Goal: Transaction & Acquisition: Download file/media

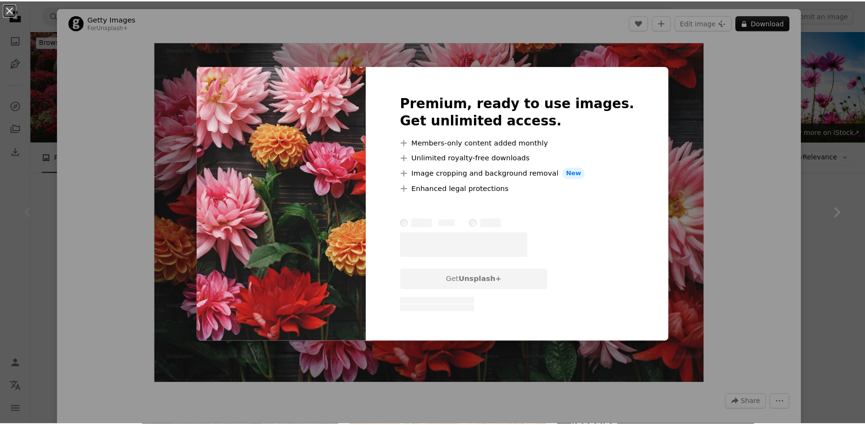
scroll to position [91, 0]
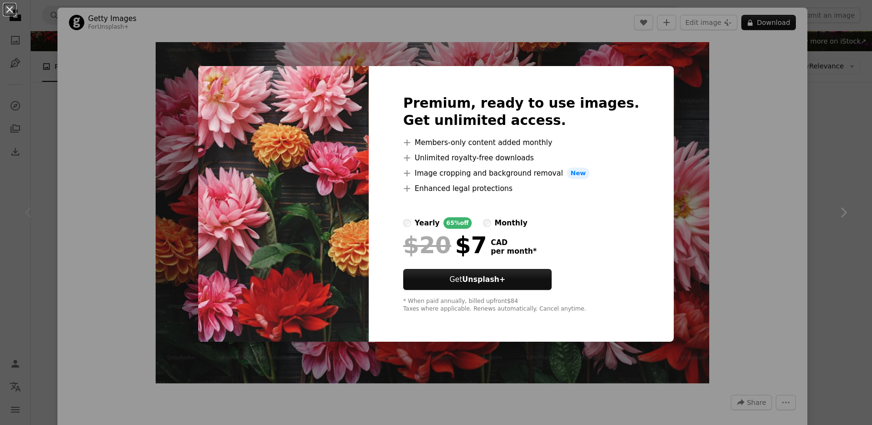
click at [758, 157] on div "An X shape Premium, ready to use images. Get unlimited access. A plus sign Memb…" at bounding box center [436, 212] width 872 height 425
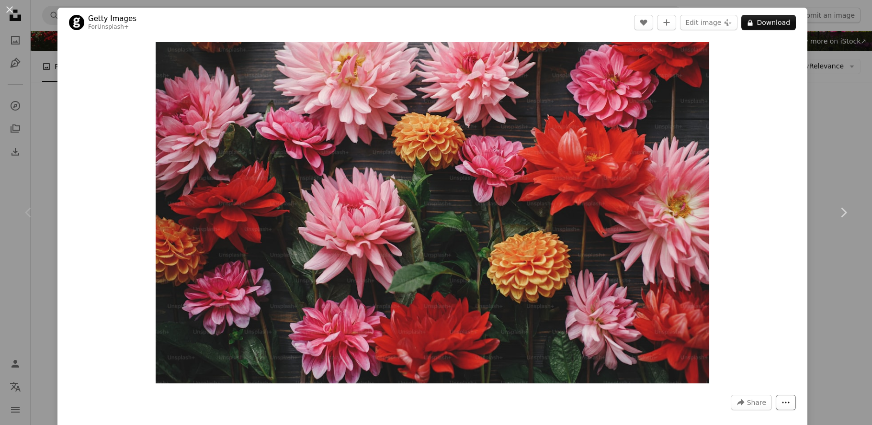
click at [779, 407] on button "More Actions" at bounding box center [786, 402] width 20 height 15
drag, startPoint x: 760, startPoint y: 302, endPoint x: 761, endPoint y: 312, distance: 9.6
click at [761, 304] on dialog "An X shape Chevron left Chevron right Getty Images For Unsplash+ A heart A plus…" at bounding box center [436, 212] width 872 height 425
click at [848, 157] on div "An X shape Chevron left Chevron right Getty Images For Unsplash+ A heart A plus…" at bounding box center [436, 212] width 872 height 425
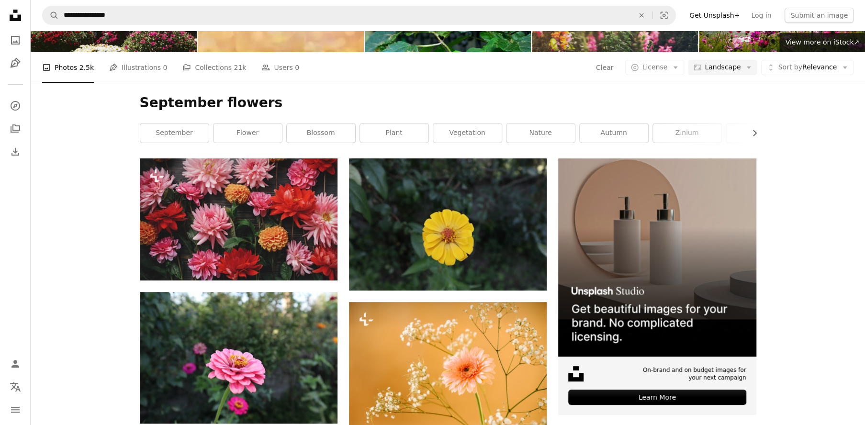
scroll to position [91, 0]
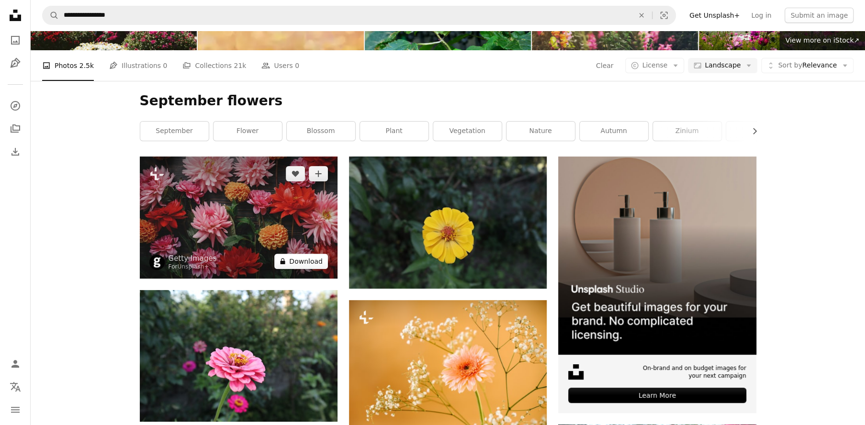
click at [286, 261] on icon "A lock" at bounding box center [282, 261] width 7 height 7
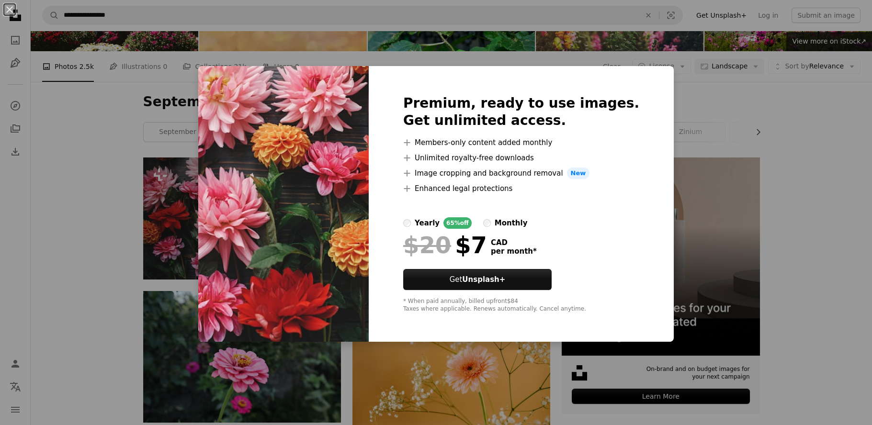
click at [824, 214] on div "An X shape Premium, ready to use images. Get unlimited access. A plus sign Memb…" at bounding box center [436, 212] width 872 height 425
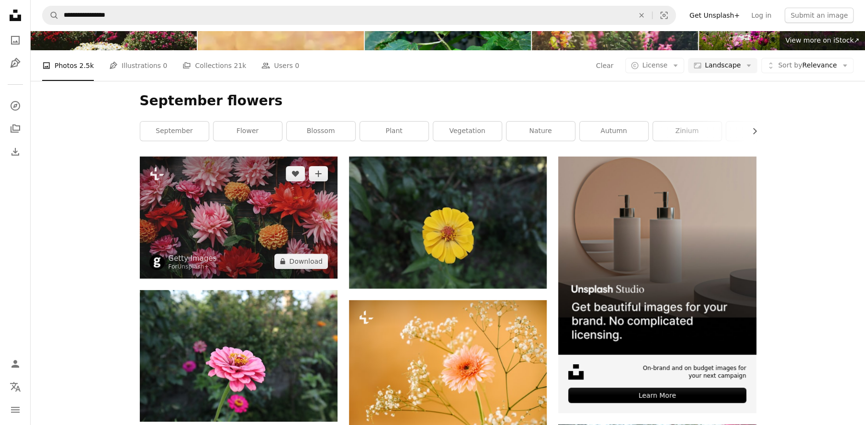
drag, startPoint x: 267, startPoint y: 211, endPoint x: 201, endPoint y: 218, distance: 66.9
click at [201, 219] on img at bounding box center [239, 218] width 198 height 122
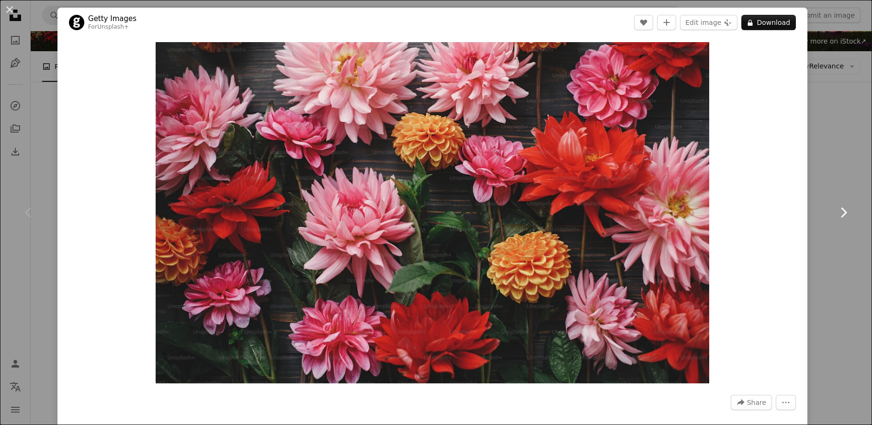
click at [831, 230] on link "Chevron right" at bounding box center [842, 213] width 57 height 92
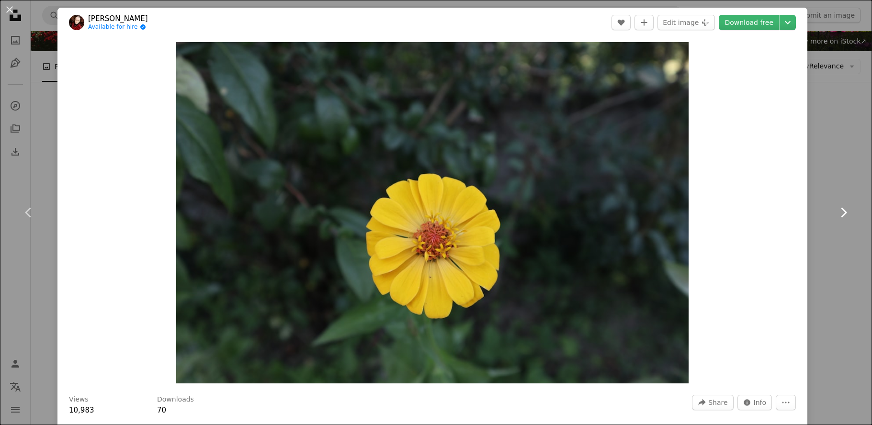
click at [837, 213] on icon "Chevron right" at bounding box center [843, 212] width 15 height 15
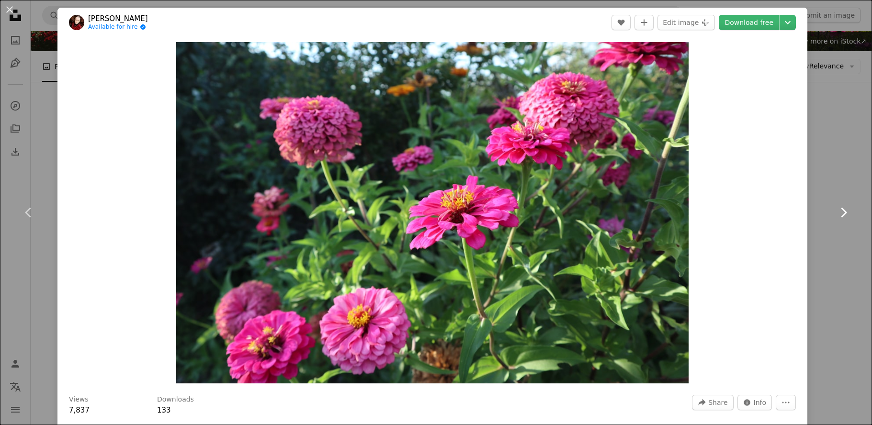
click at [837, 212] on icon "Chevron right" at bounding box center [843, 212] width 15 height 15
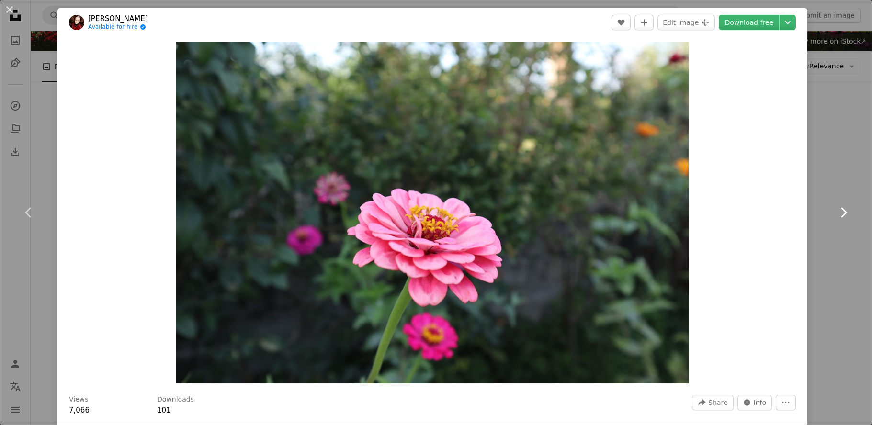
click at [837, 212] on icon "Chevron right" at bounding box center [843, 212] width 15 height 15
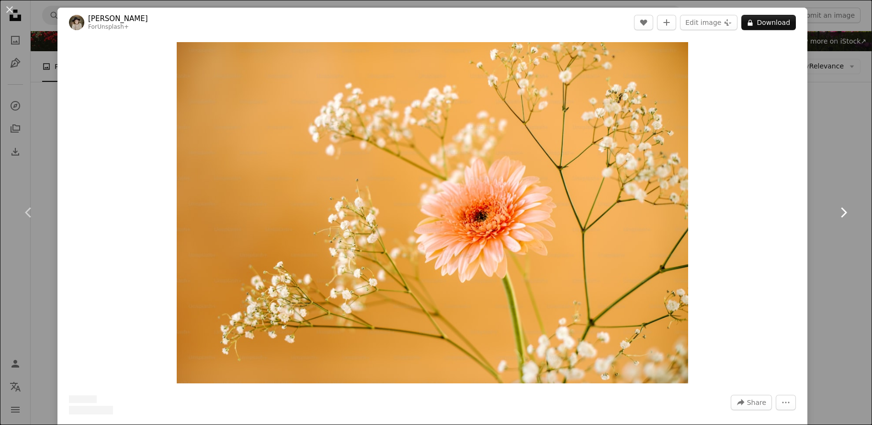
click at [837, 213] on icon "Chevron right" at bounding box center [843, 212] width 15 height 15
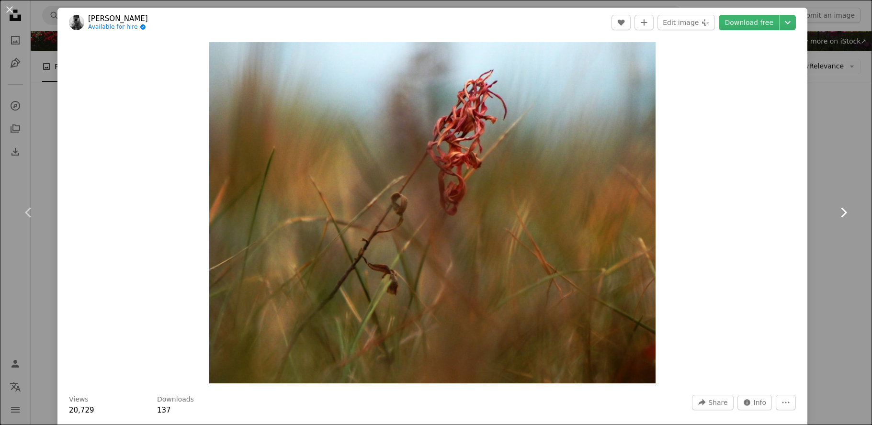
click at [837, 213] on icon "Chevron right" at bounding box center [843, 212] width 15 height 15
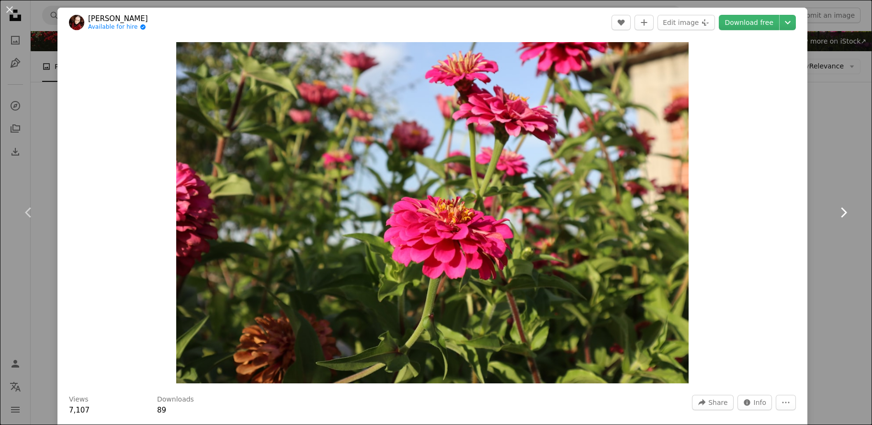
click at [837, 213] on icon "Chevron right" at bounding box center [843, 212] width 15 height 15
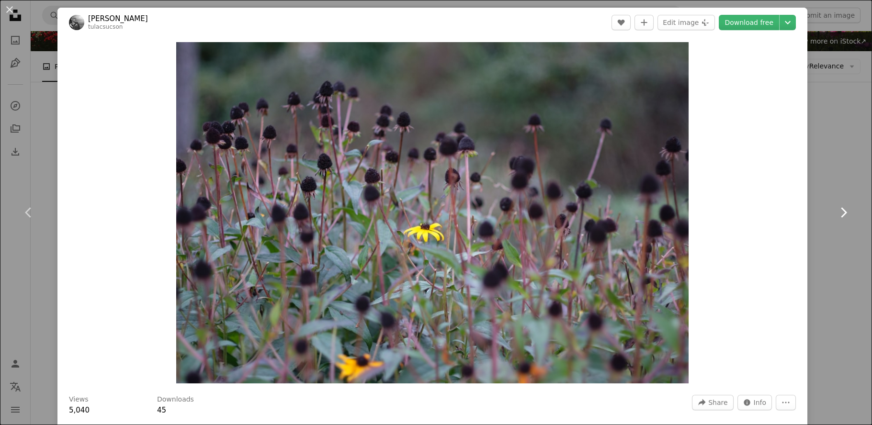
click at [837, 213] on icon "Chevron right" at bounding box center [843, 212] width 15 height 15
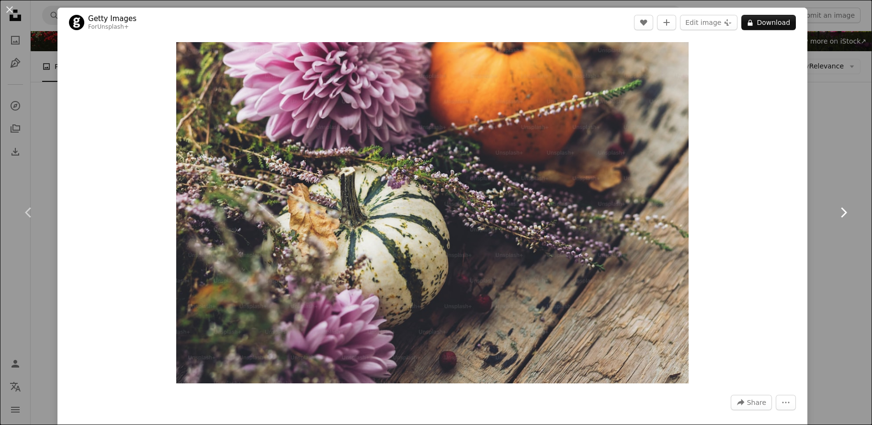
click at [836, 215] on icon "Chevron right" at bounding box center [843, 212] width 15 height 15
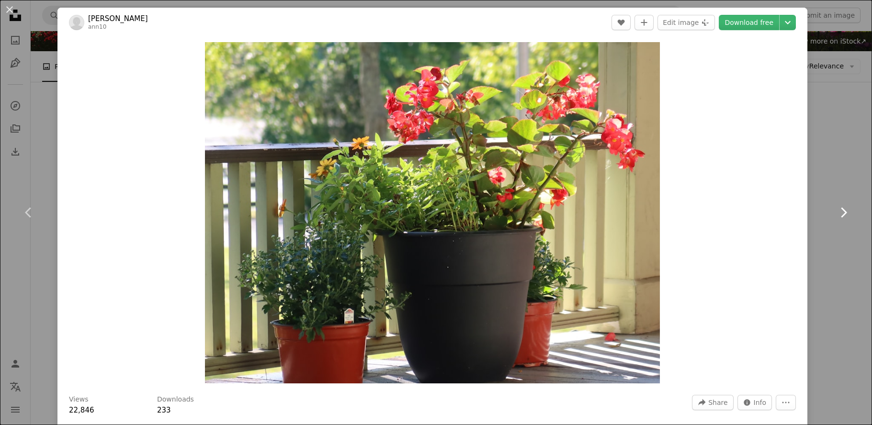
click at [841, 215] on icon at bounding box center [844, 212] width 6 height 10
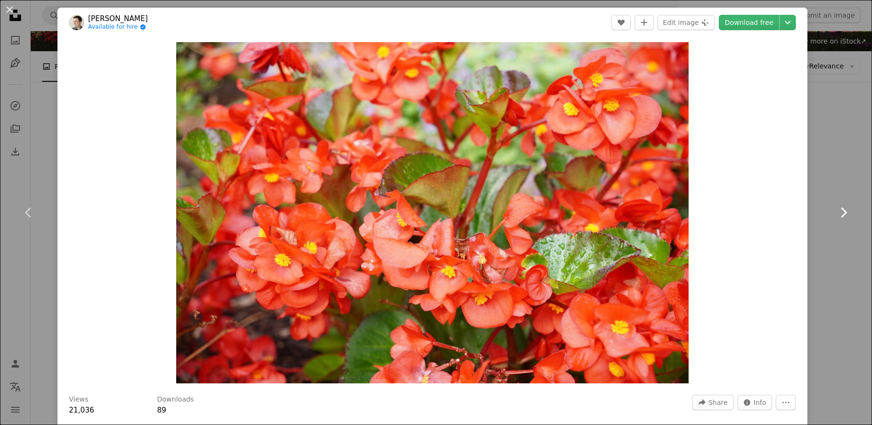
click at [841, 215] on icon at bounding box center [844, 212] width 6 height 10
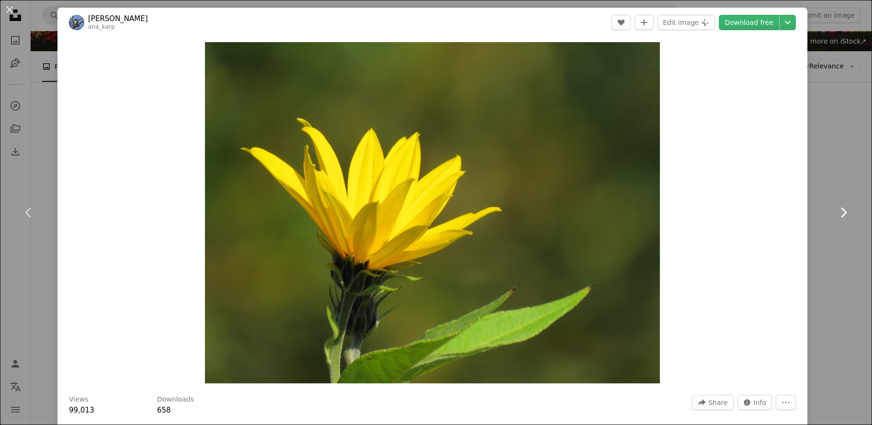
click at [841, 215] on icon at bounding box center [844, 212] width 6 height 10
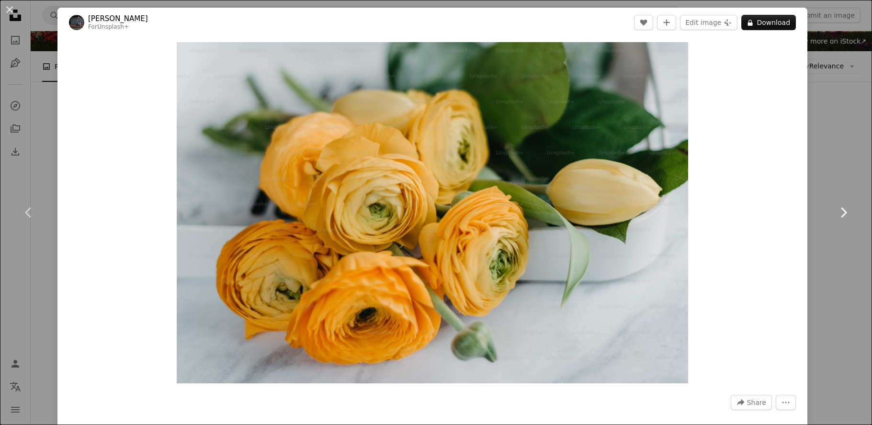
click at [841, 216] on icon at bounding box center [844, 212] width 6 height 10
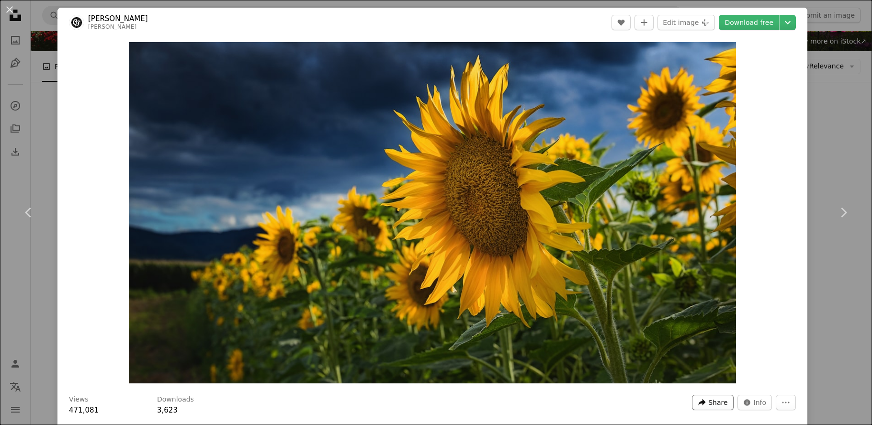
click at [708, 403] on span "Share" at bounding box center [717, 403] width 19 height 14
click at [777, 319] on dialog "An X shape Chevron left Chevron right [PERSON_NAME] claudiotesta A heart A plus…" at bounding box center [436, 212] width 872 height 425
click at [747, 401] on button "Info icon Info" at bounding box center [754, 402] width 35 height 15
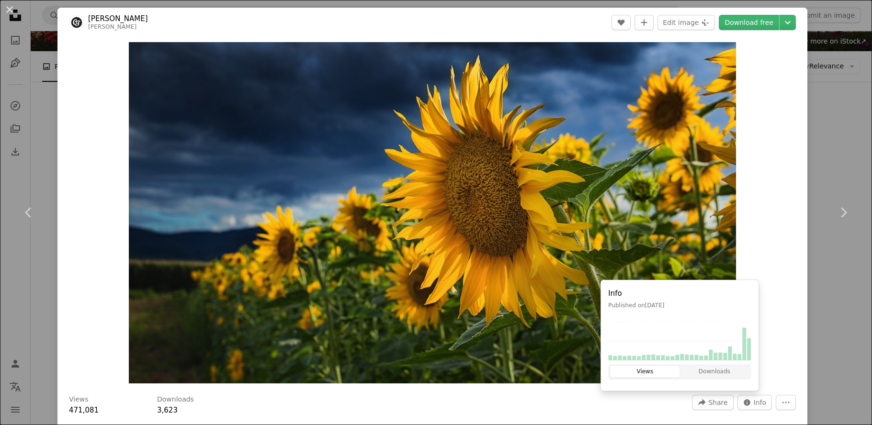
click at [795, 230] on div "Zoom in" at bounding box center [432, 212] width 750 height 351
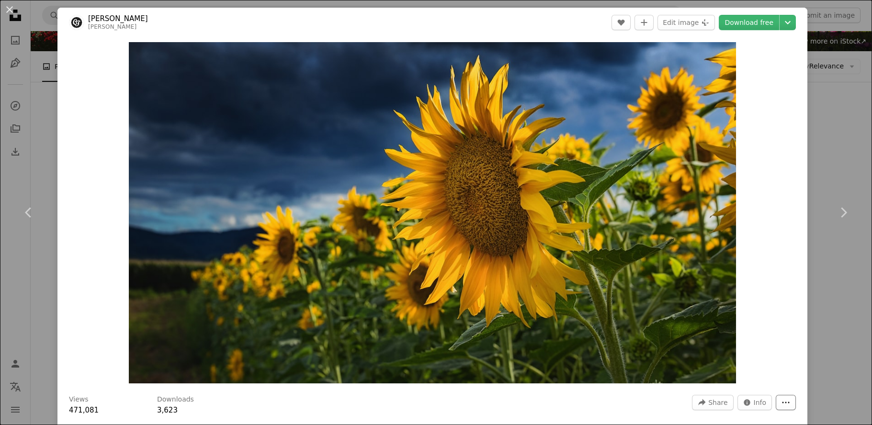
click at [781, 405] on icon "More Actions" at bounding box center [785, 402] width 9 height 9
click at [770, 306] on dialog "An X shape Chevron left Chevron right [PERSON_NAME] claudiotesta A heart A plus…" at bounding box center [436, 212] width 872 height 425
click at [781, 22] on icon "Chevron down" at bounding box center [787, 22] width 15 height 11
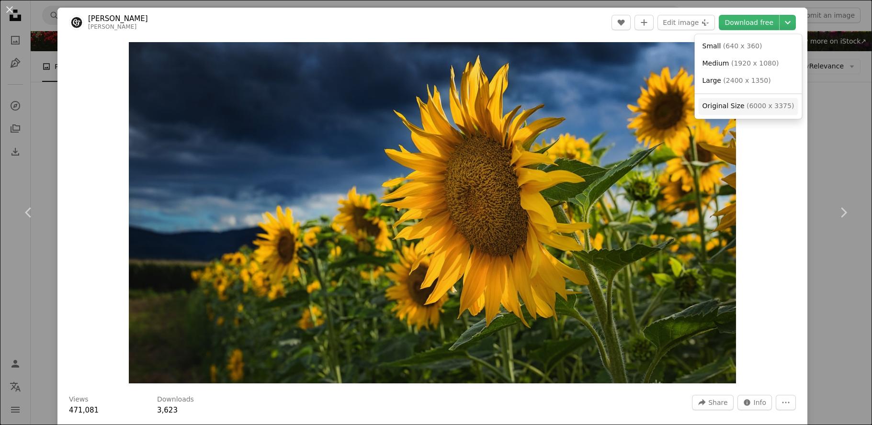
click at [713, 105] on span "Original Size" at bounding box center [723, 106] width 42 height 8
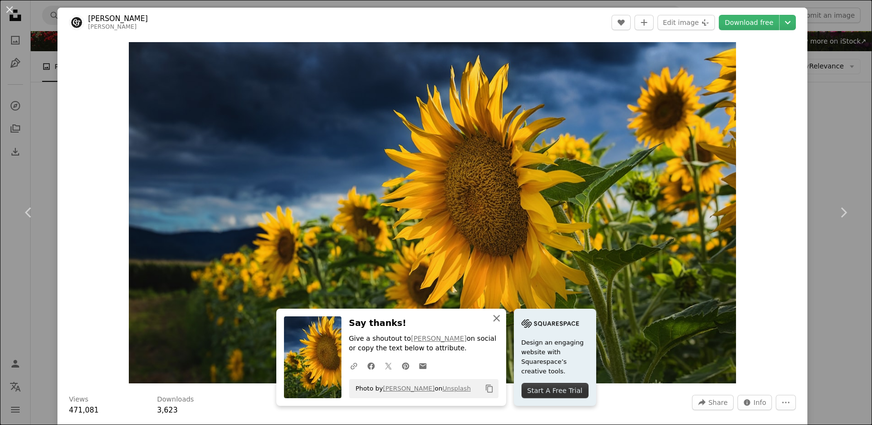
click at [493, 317] on icon "button" at bounding box center [496, 318] width 7 height 7
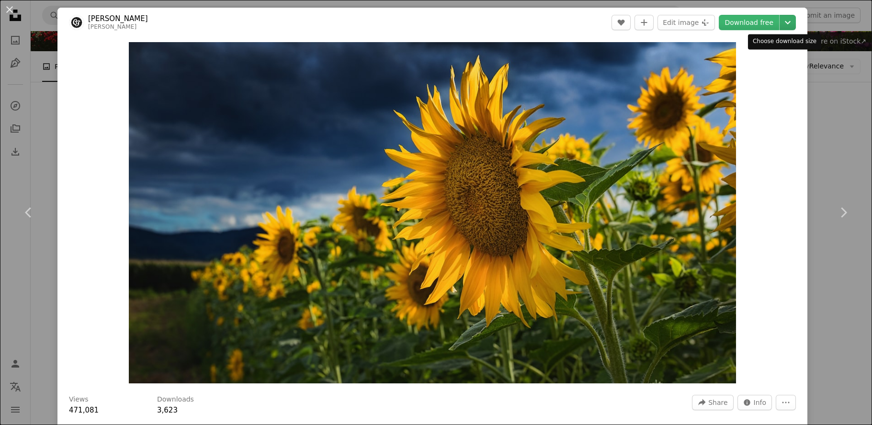
click at [781, 24] on icon "Chevron down" at bounding box center [787, 22] width 15 height 11
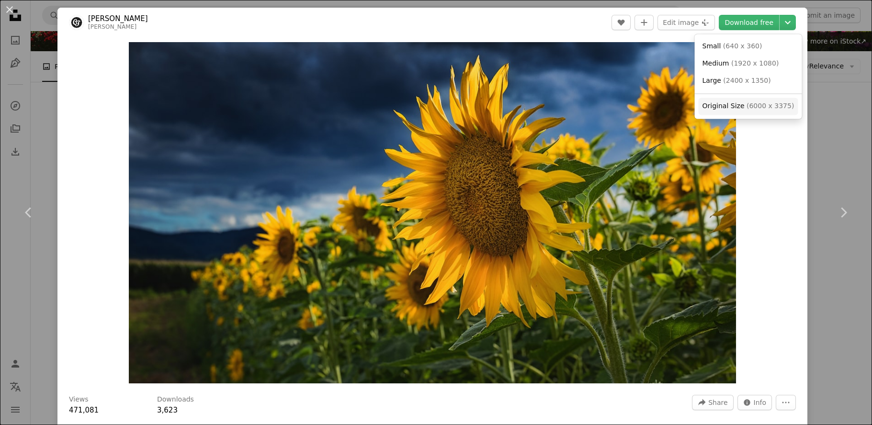
click at [708, 105] on span "Original Size" at bounding box center [723, 106] width 42 height 8
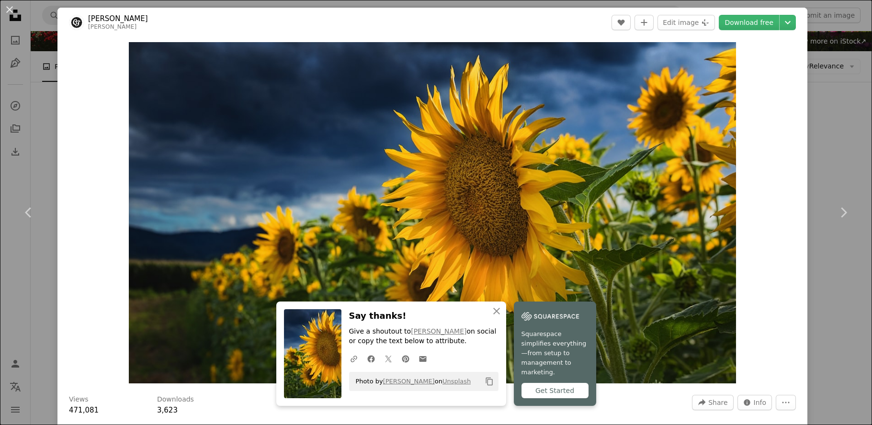
click at [843, 145] on div "An X shape Chevron left Chevron right An X shape Close Say thanks! Give a shout…" at bounding box center [436, 212] width 872 height 425
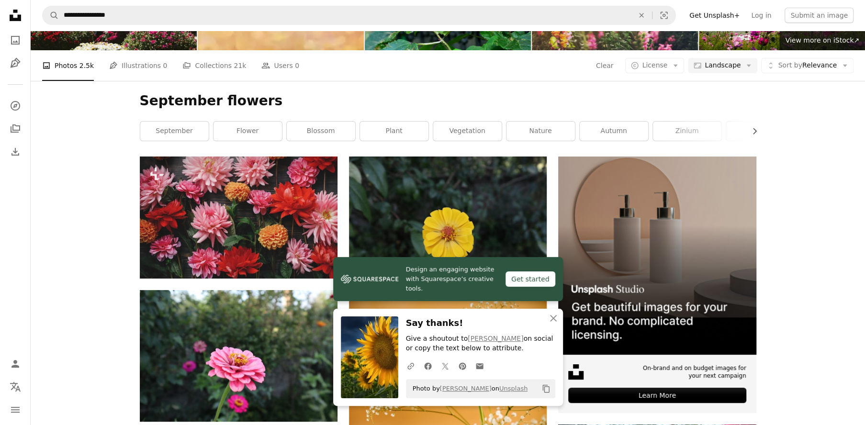
click at [370, 345] on img at bounding box center [369, 358] width 57 height 82
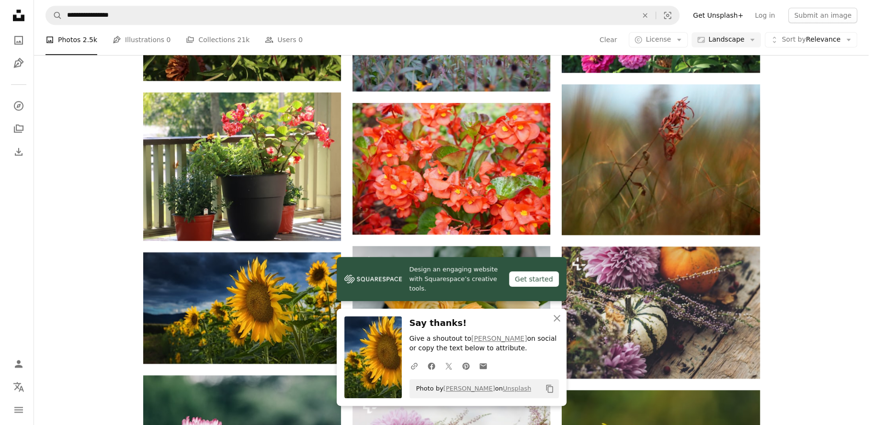
scroll to position [593, 0]
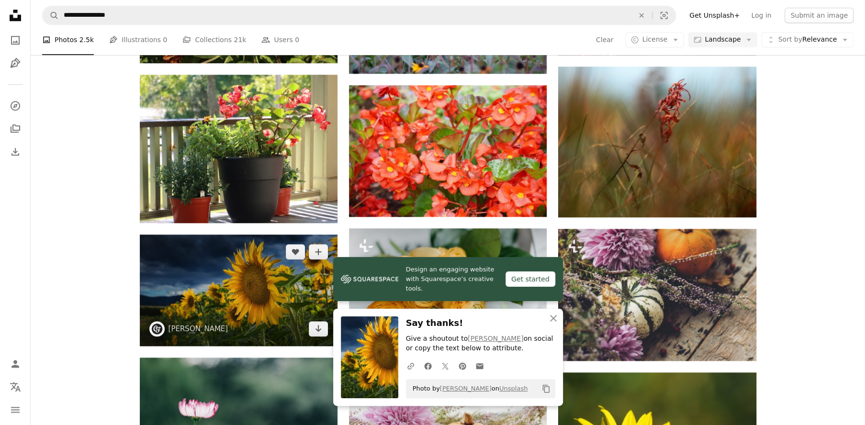
drag, startPoint x: 254, startPoint y: 301, endPoint x: 231, endPoint y: 298, distance: 23.6
click at [231, 303] on img at bounding box center [239, 290] width 198 height 111
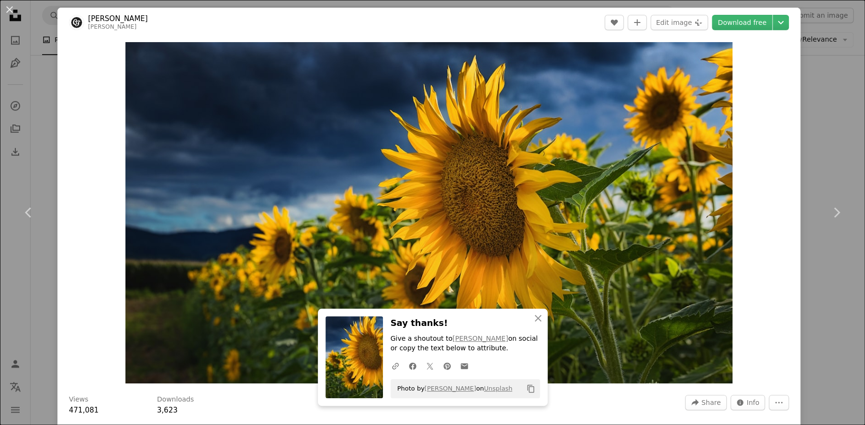
click at [231, 298] on img "Zoom in on this image" at bounding box center [428, 212] width 607 height 341
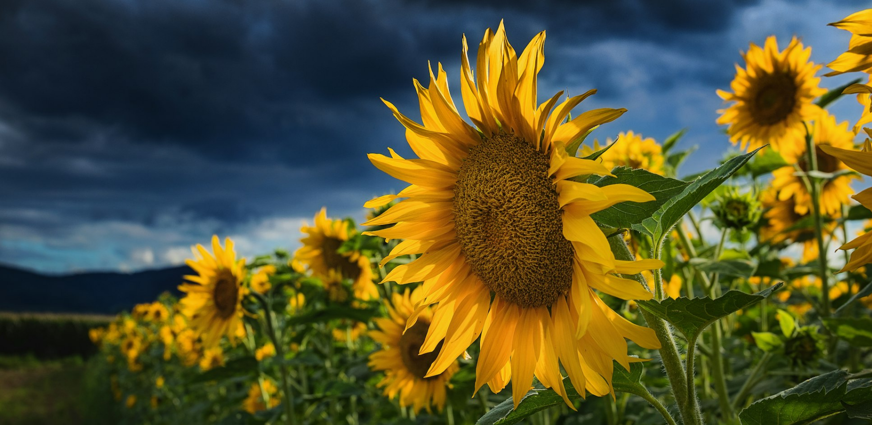
click at [243, 288] on img "Zoom out on this image" at bounding box center [436, 245] width 873 height 491
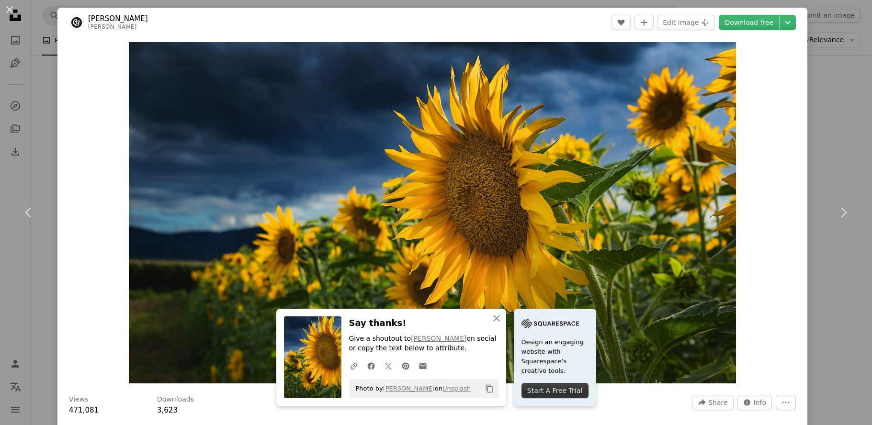
drag, startPoint x: 833, startPoint y: 82, endPoint x: 845, endPoint y: 4, distance: 78.4
click at [831, 74] on div "An X shape Chevron left Chevron right An X shape Close Say thanks! Give a shout…" at bounding box center [436, 212] width 872 height 425
